Goal: Task Accomplishment & Management: Manage account settings

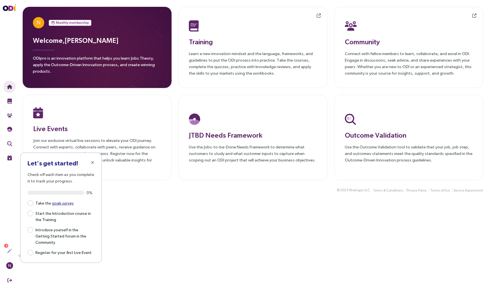
click at [114, 51] on div "Welcome, [PERSON_NAME] ODIpro is an innovation platform that helps you learn Jo…" at bounding box center [97, 56] width 129 height 43
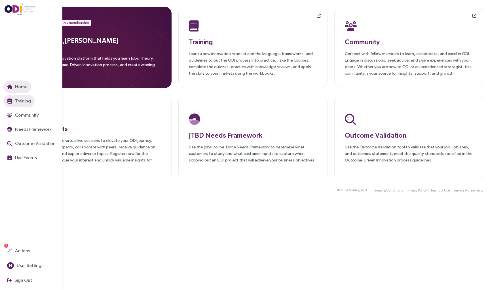
click at [20, 99] on span "Training" at bounding box center [22, 100] width 17 height 7
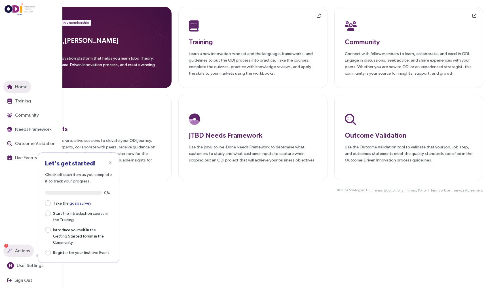
click at [20, 251] on span "Actions" at bounding box center [22, 250] width 16 height 7
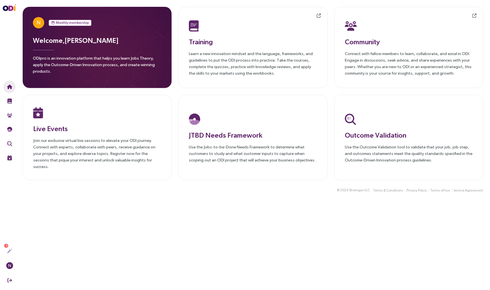
click at [77, 23] on span "Monthly membership" at bounding box center [72, 23] width 33 height 6
click at [57, 62] on p "ODIpro is an innovation platform that helps you learn Jobs Theory, apply the Ou…" at bounding box center [97, 66] width 129 height 23
click at [40, 24] on span "N" at bounding box center [39, 22] width 4 height 11
click at [41, 65] on p "ODIpro is an innovation platform that helps you learn Jobs Theory, apply the Ou…" at bounding box center [97, 66] width 129 height 23
click at [87, 71] on p "ODIpro is an innovation platform that helps you learn Jobs Theory, apply the Ou…" at bounding box center [97, 66] width 129 height 23
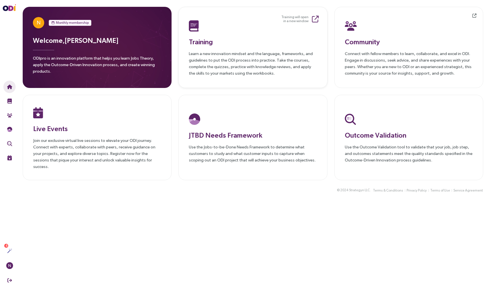
click at [250, 55] on p "Learn a new innovation mindset and the language, frameworks, and guidelines to …" at bounding box center [253, 63] width 128 height 26
click at [78, 23] on span "Monthly membership" at bounding box center [72, 23] width 33 height 6
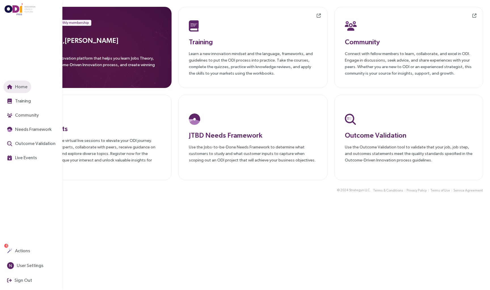
click at [10, 9] on img at bounding box center [20, 9] width 31 height 12
click at [26, 264] on span "User Settings" at bounding box center [30, 265] width 28 height 7
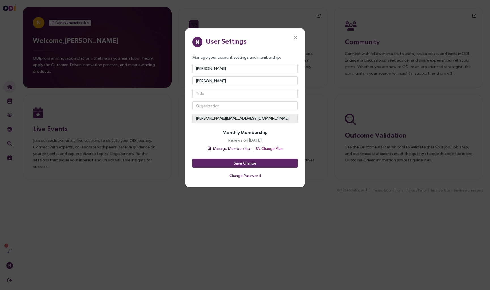
click at [241, 148] on span "Manage Membership" at bounding box center [231, 148] width 37 height 6
